Goal: Information Seeking & Learning: Check status

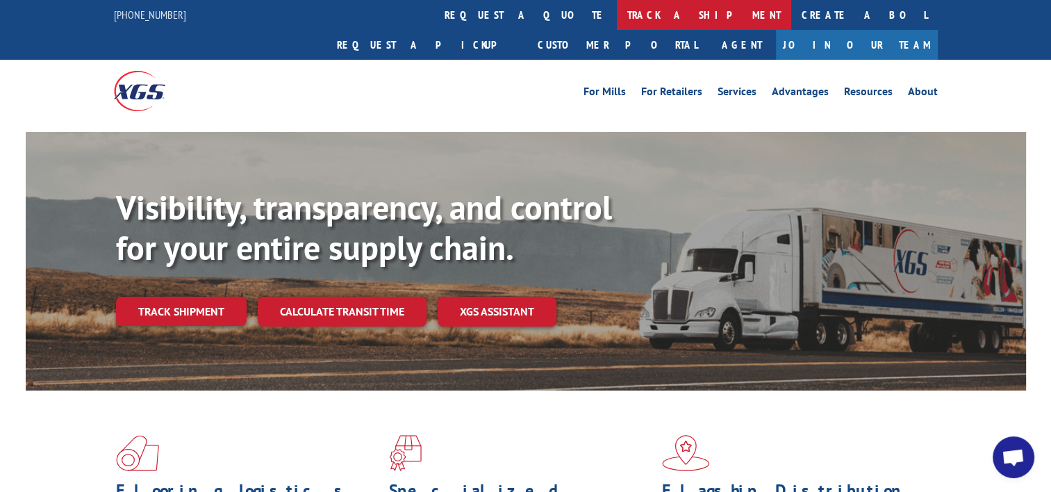
click at [617, 19] on link "track a shipment" at bounding box center [704, 15] width 174 height 30
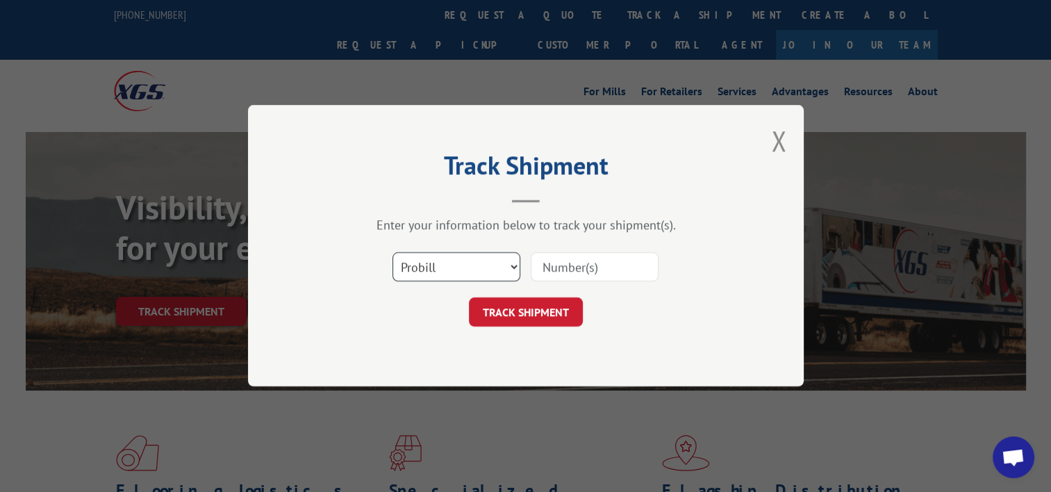
click at [484, 258] on select "Select category... Probill BOL PO" at bounding box center [457, 267] width 128 height 29
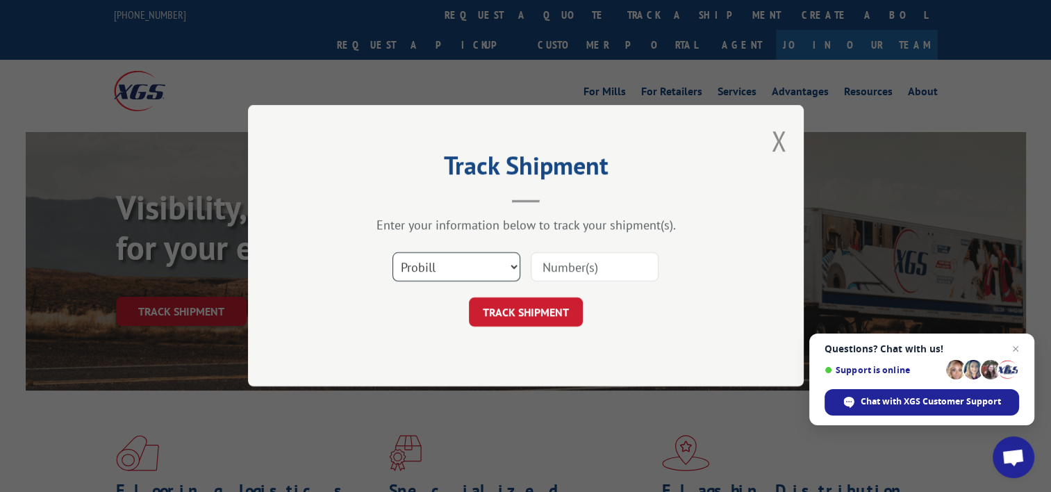
select select "bol"
click at [393, 253] on select "Select category... Probill BOL PO" at bounding box center [457, 267] width 128 height 29
click at [568, 269] on input at bounding box center [595, 267] width 128 height 29
paste input "TFD-040043.A"
type input "TFD-040043.A"
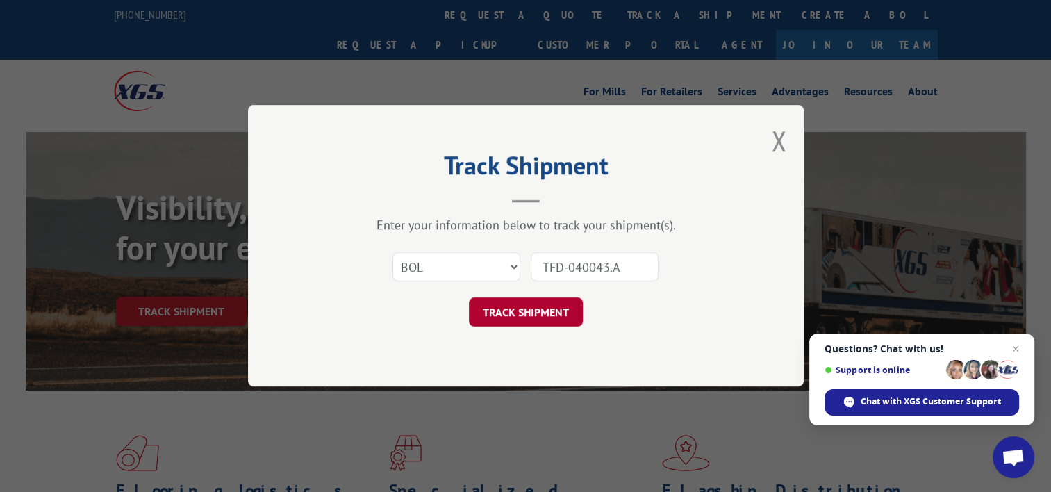
click at [550, 311] on button "TRACK SHIPMENT" at bounding box center [526, 312] width 114 height 29
